Goal: Navigation & Orientation: Find specific page/section

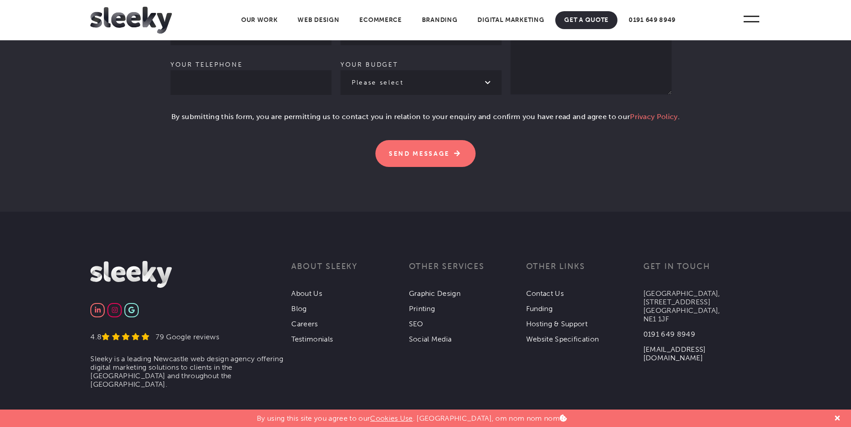
scroll to position [2781, 0]
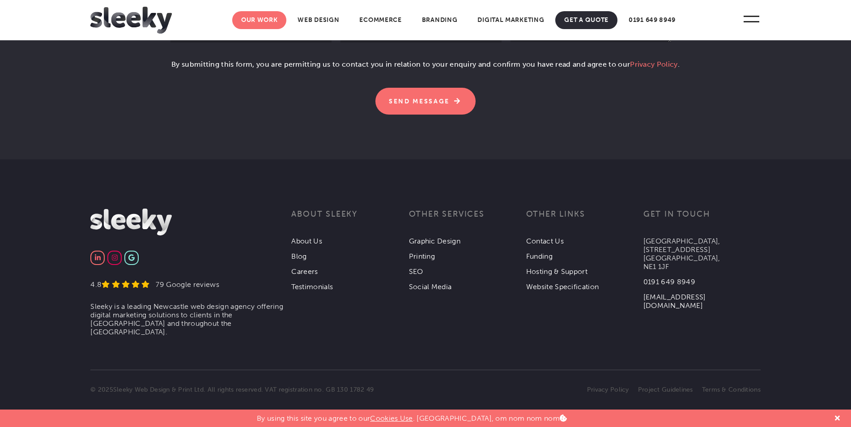
click at [255, 20] on link "Our Work" at bounding box center [259, 20] width 55 height 18
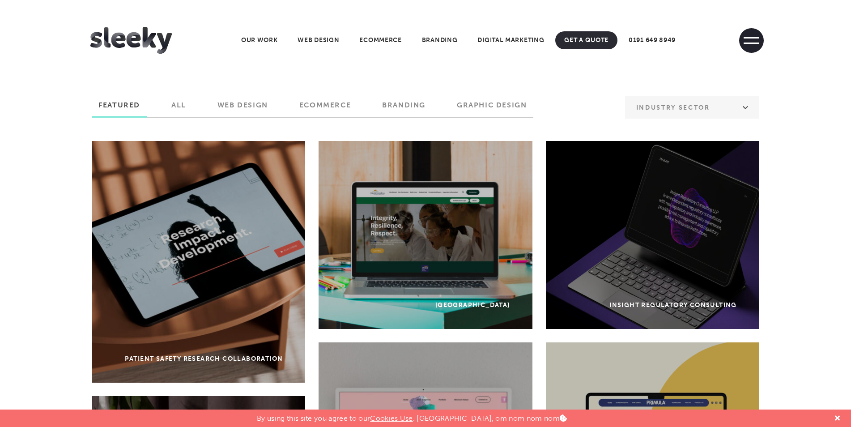
click at [749, 38] on span at bounding box center [751, 40] width 25 height 25
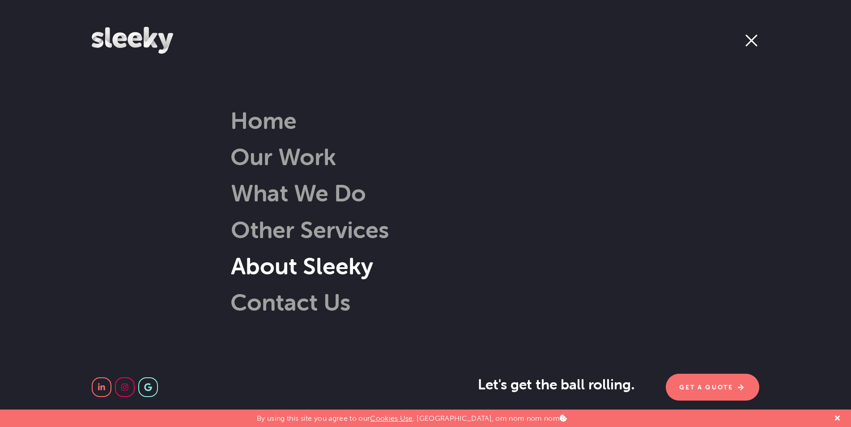
click at [266, 267] on link "About Sleeky" at bounding box center [288, 266] width 169 height 29
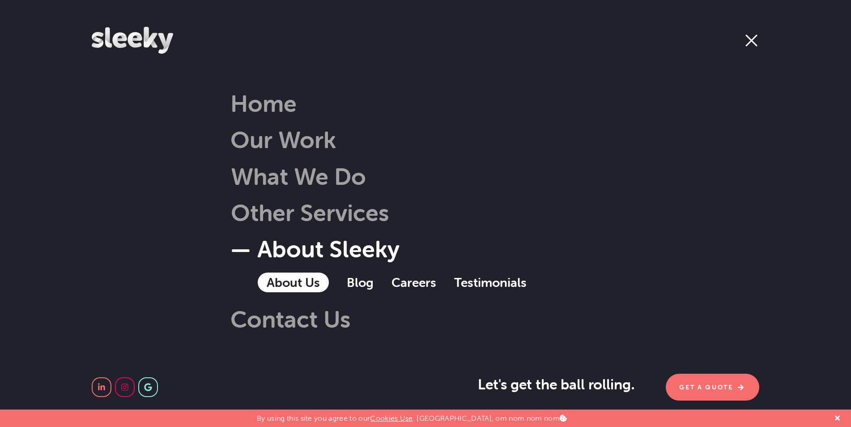
click at [281, 286] on link "About Us" at bounding box center [293, 283] width 71 height 20
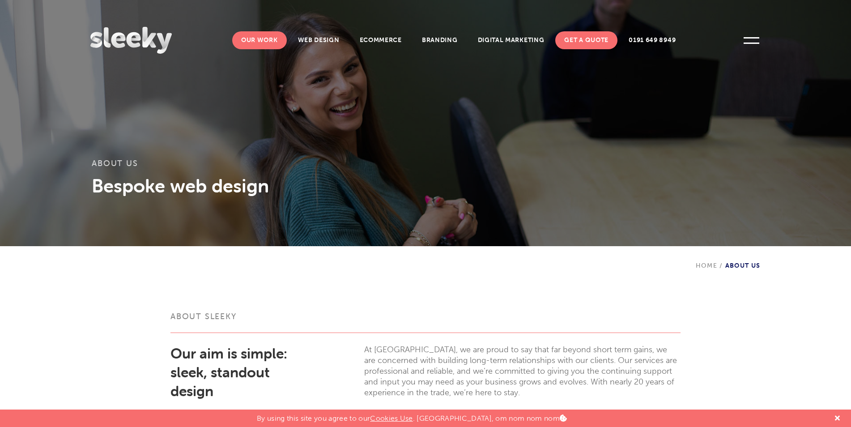
click at [261, 41] on link "Our Work" at bounding box center [259, 40] width 55 height 18
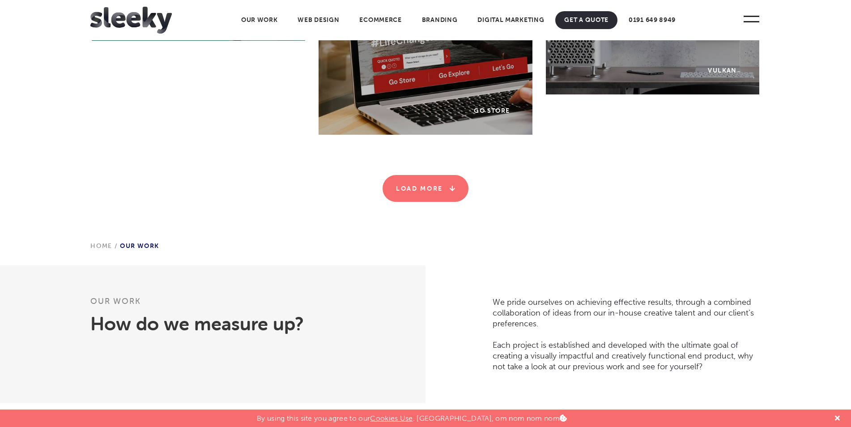
scroll to position [2909, 0]
